Goal: Task Accomplishment & Management: Manage account settings

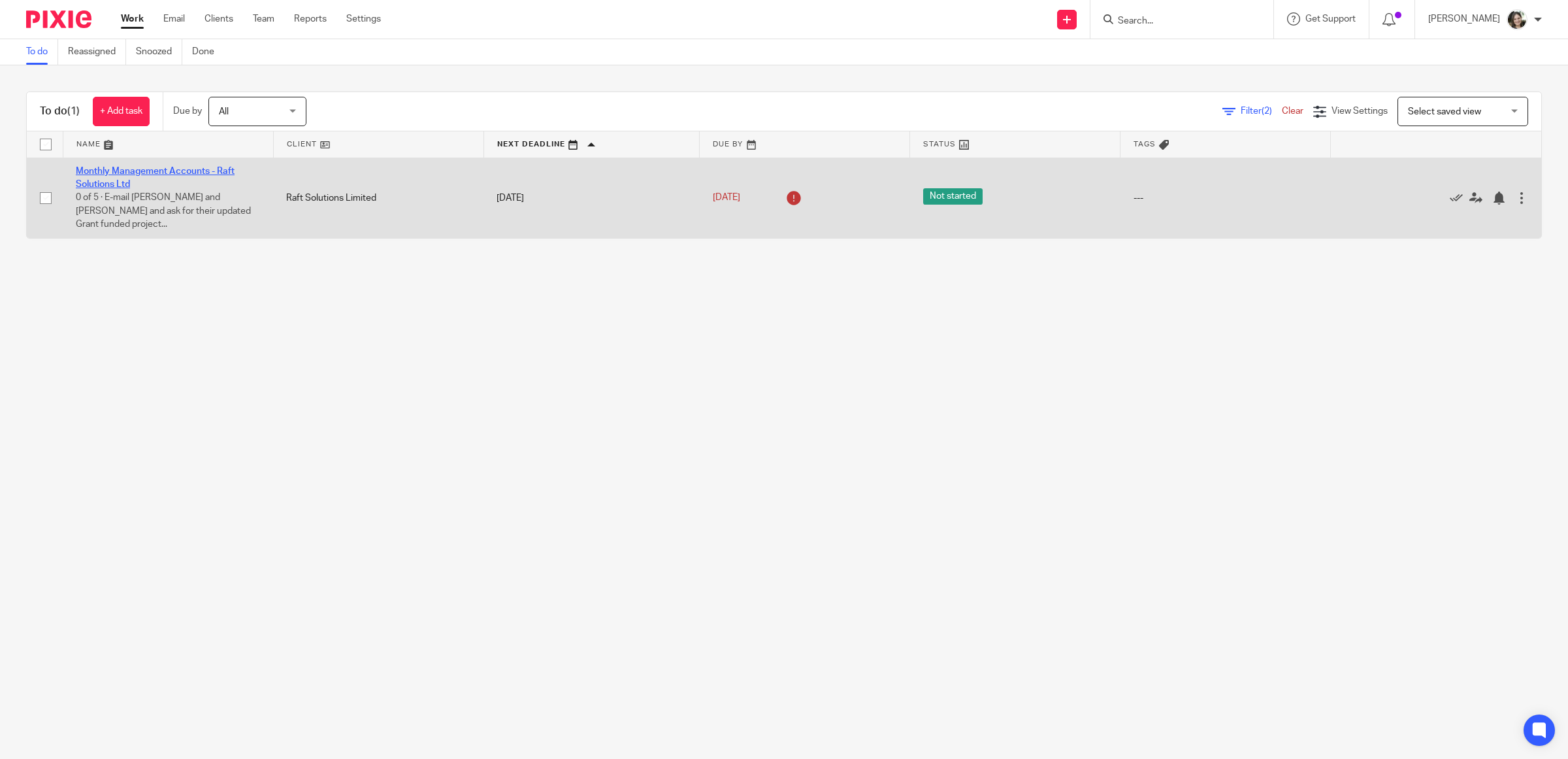
drag, startPoint x: 0, startPoint y: 0, endPoint x: 99, endPoint y: 170, distance: 196.7
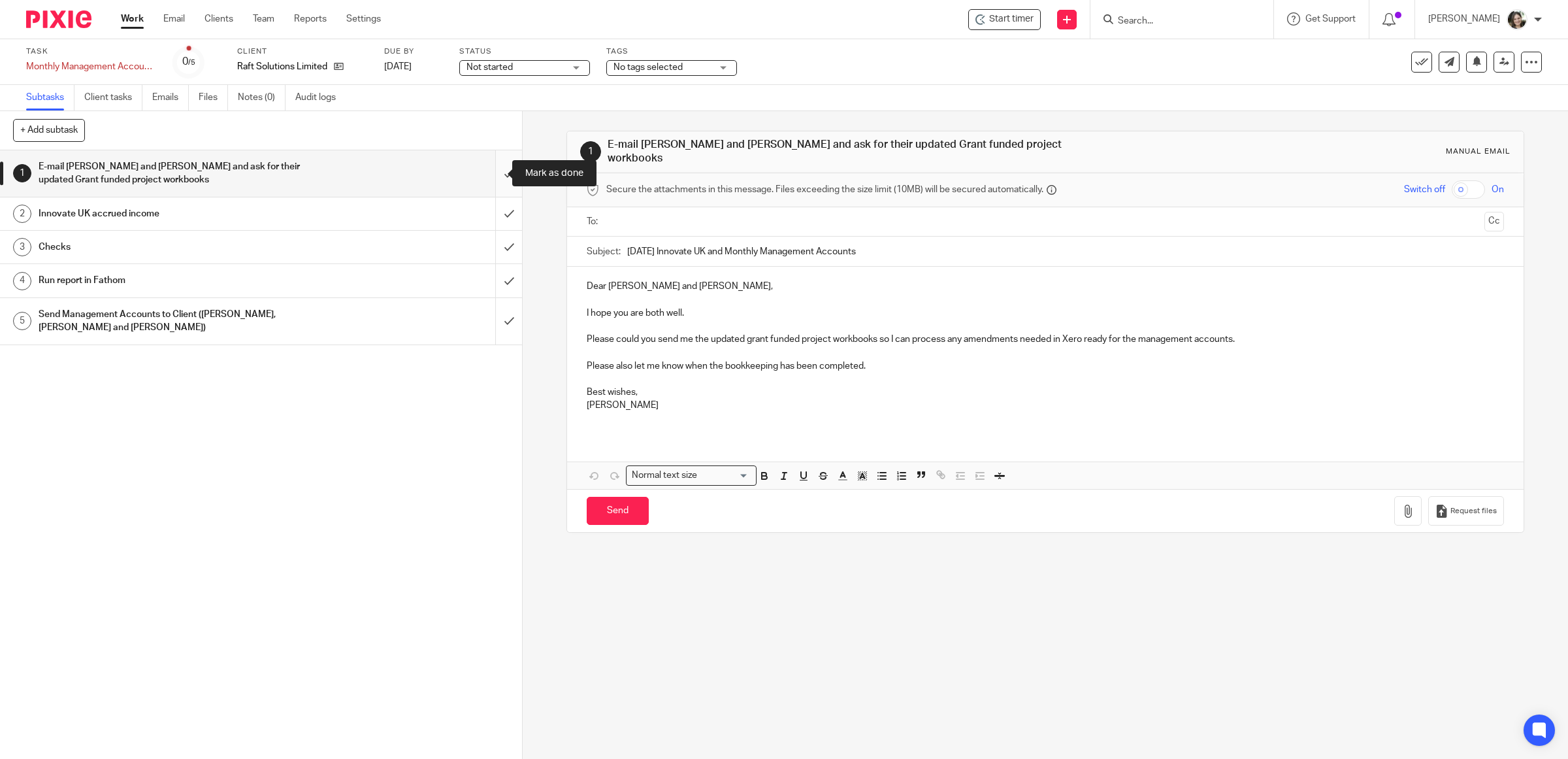
click at [489, 172] on input "submit" at bounding box center [261, 174] width 522 height 47
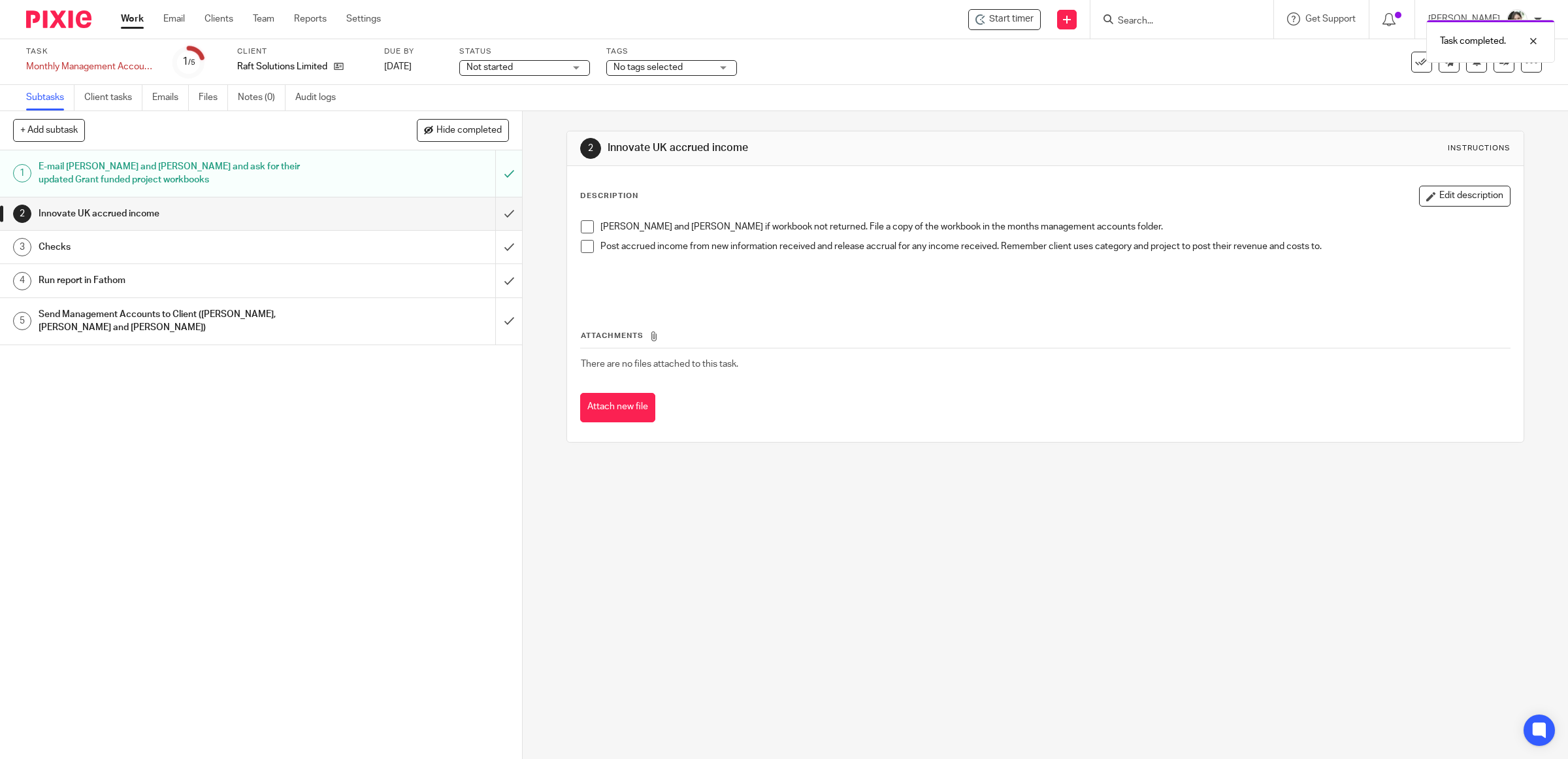
click at [585, 226] on span at bounding box center [587, 227] width 13 height 13
click at [73, 240] on h1 "Checks" at bounding box center [187, 246] width 296 height 20
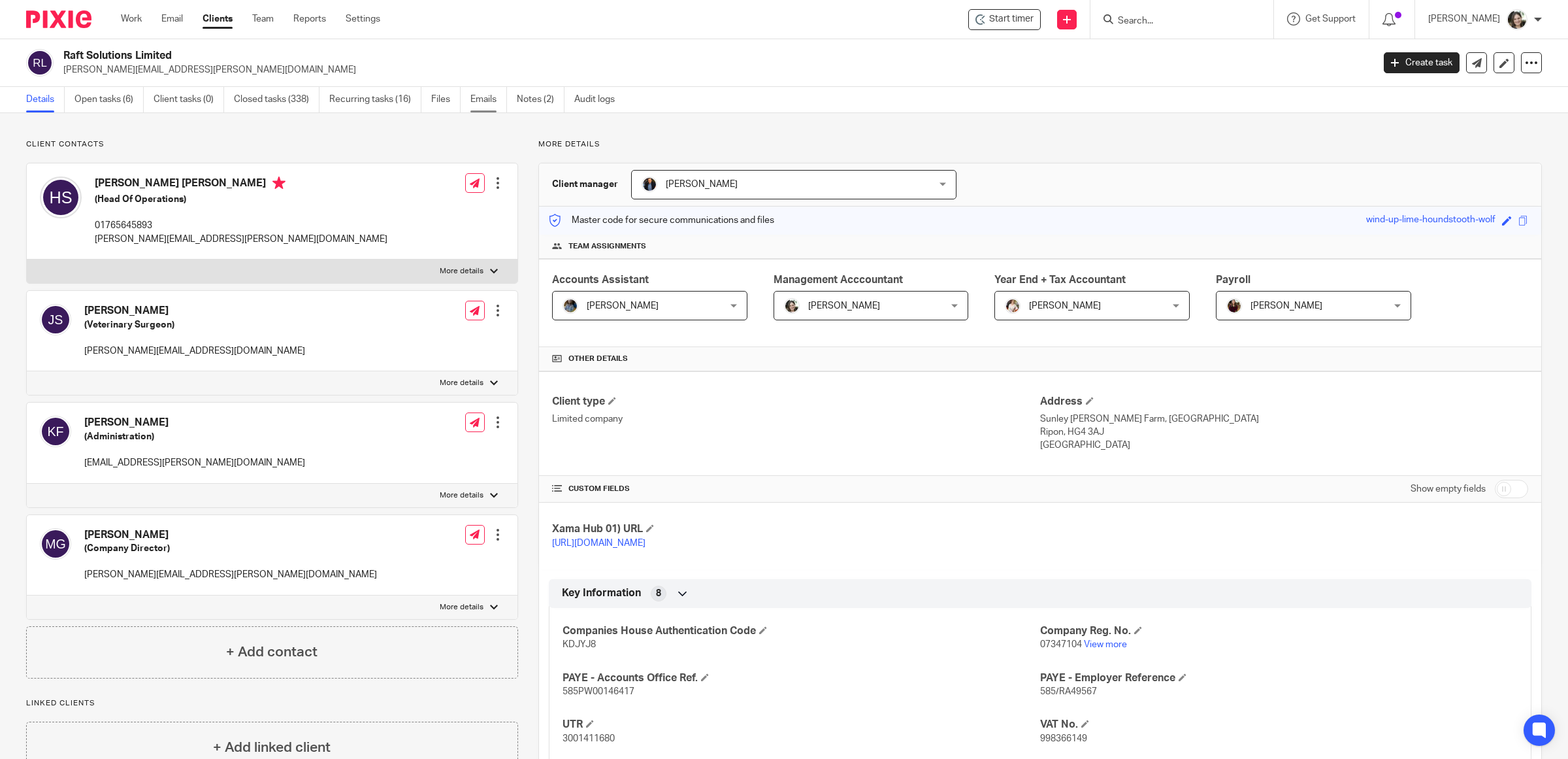
click at [485, 97] on link "Emails" at bounding box center [489, 100] width 36 height 25
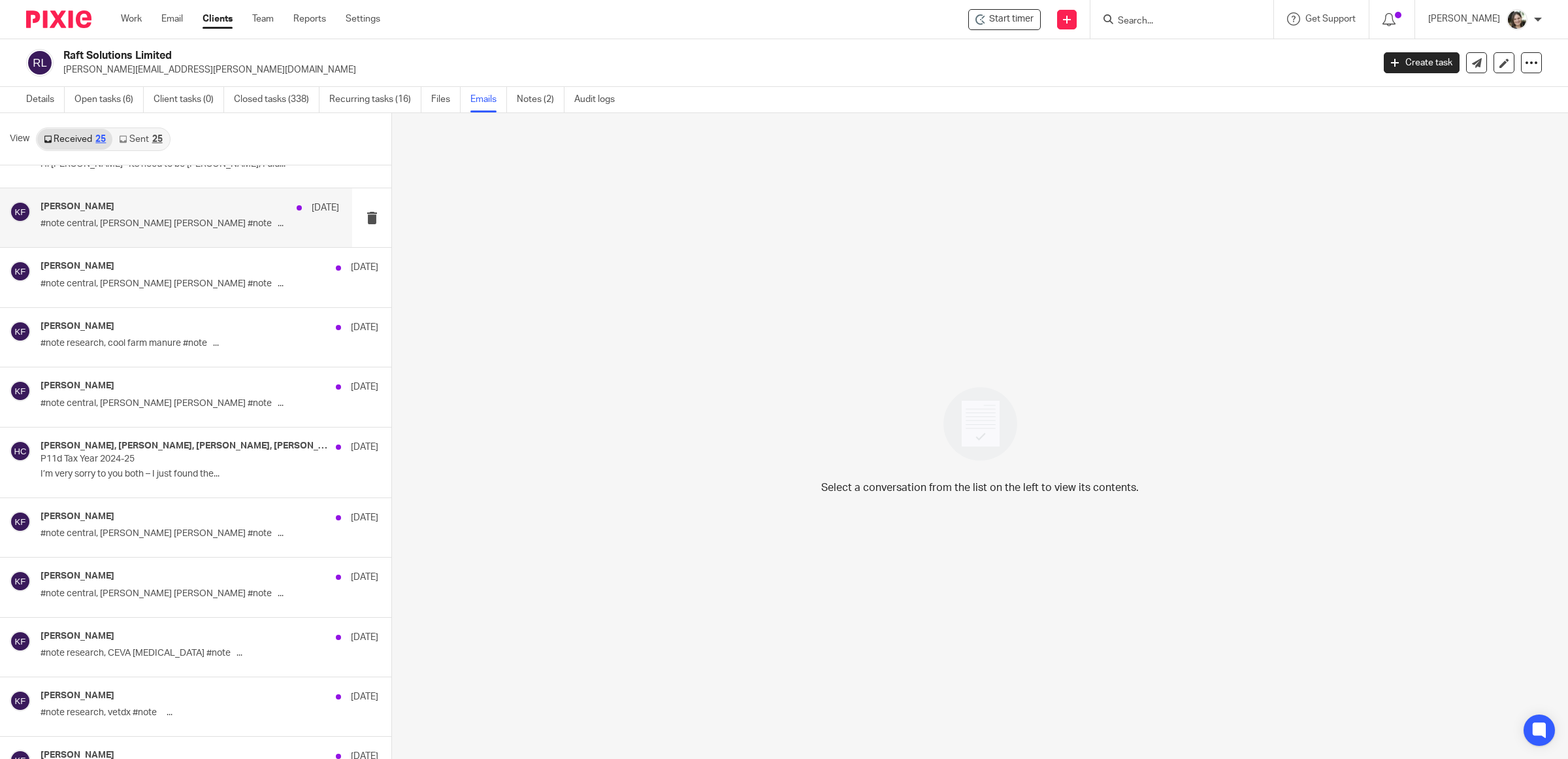
scroll to position [245, 0]
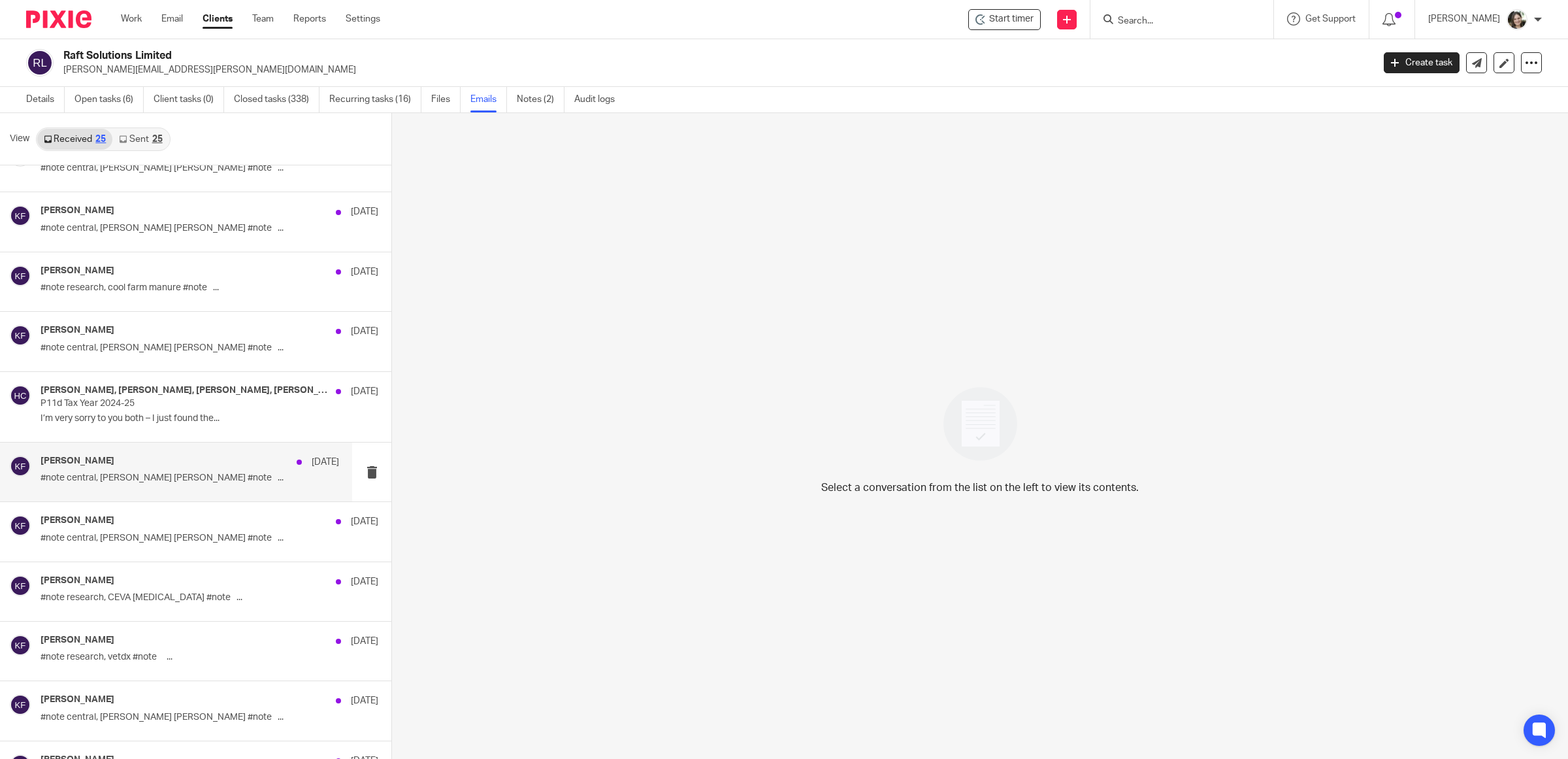
click at [148, 468] on div "Katy Featherstone 3 Jul" at bounding box center [189, 462] width 299 height 13
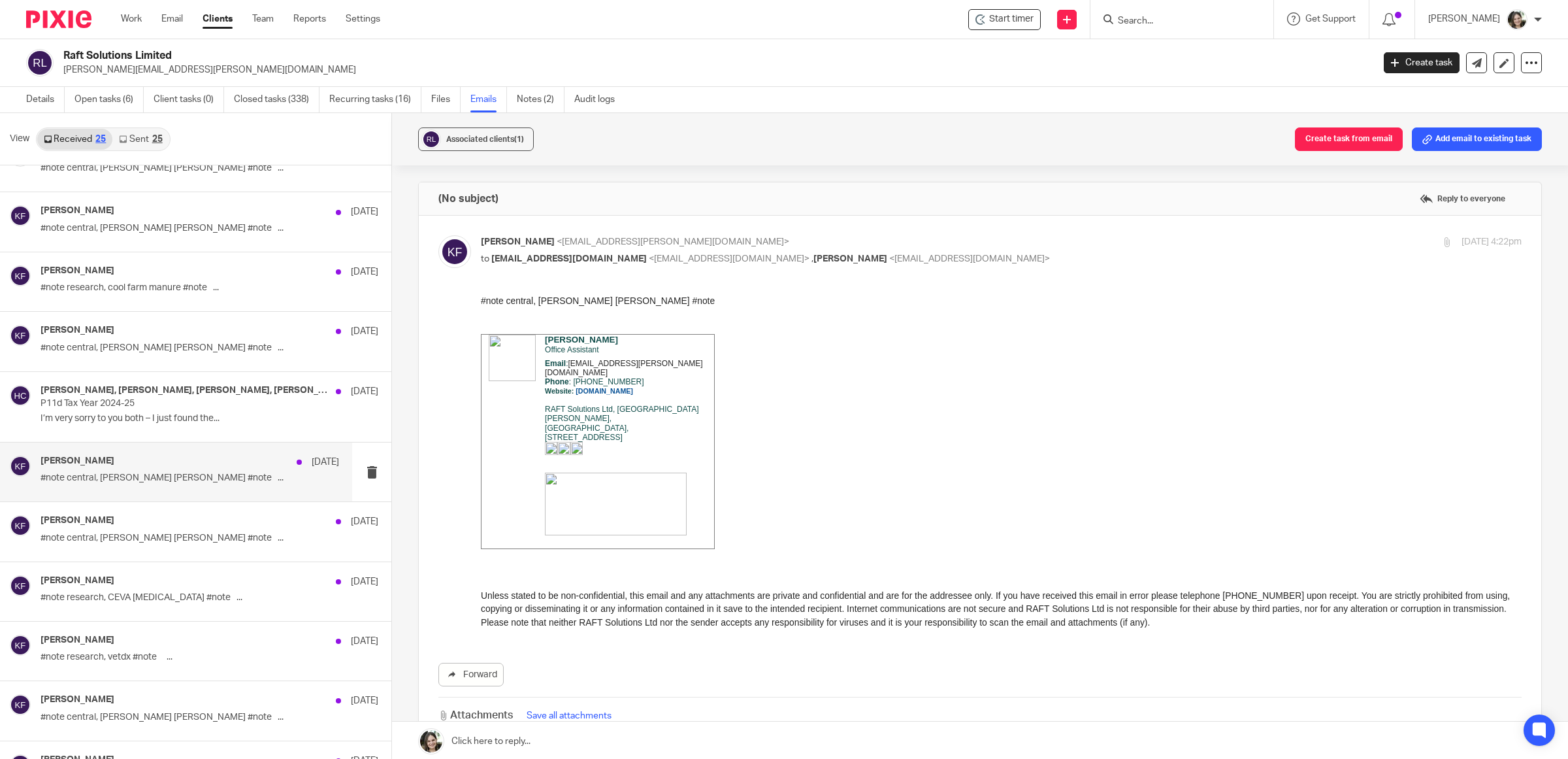
scroll to position [0, 0]
click at [138, 140] on link "Sent 25" at bounding box center [140, 139] width 56 height 21
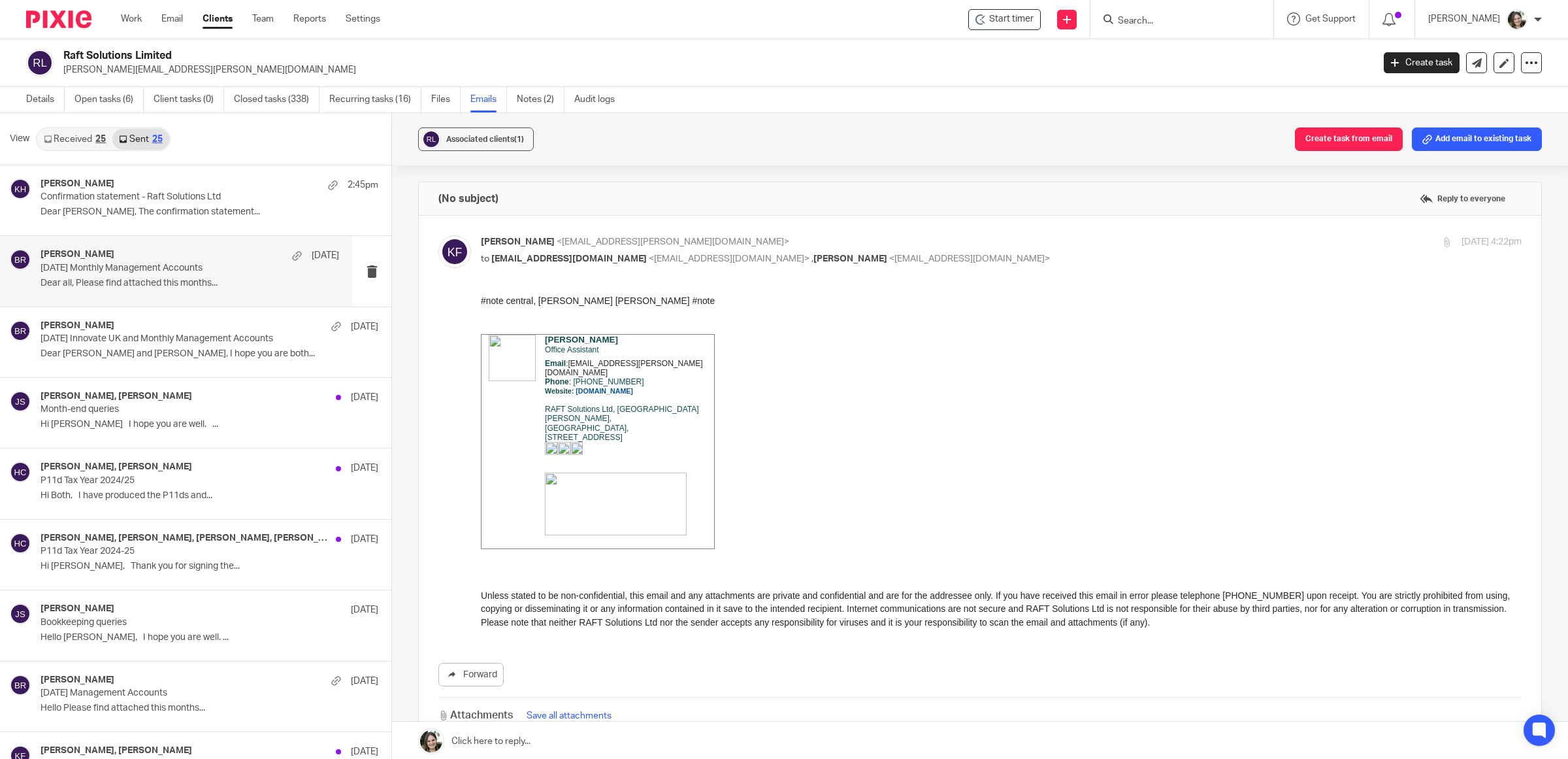
click at [139, 252] on div "Barbara Raine 31 Jul" at bounding box center [189, 255] width 299 height 13
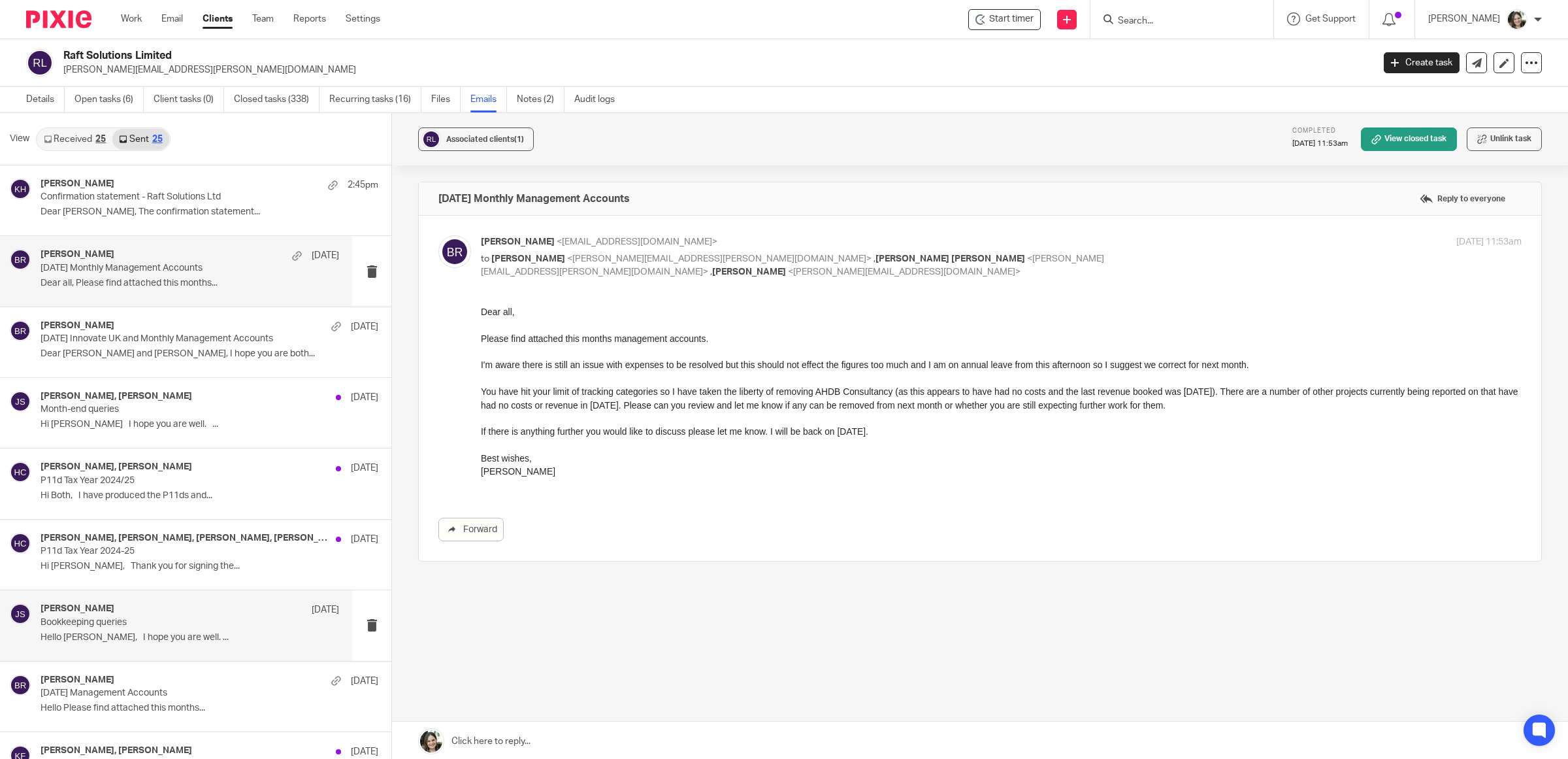
click at [122, 622] on p "Bookkeeping queries" at bounding box center [160, 623] width 239 height 11
